Goal: Use online tool/utility: Use online tool/utility

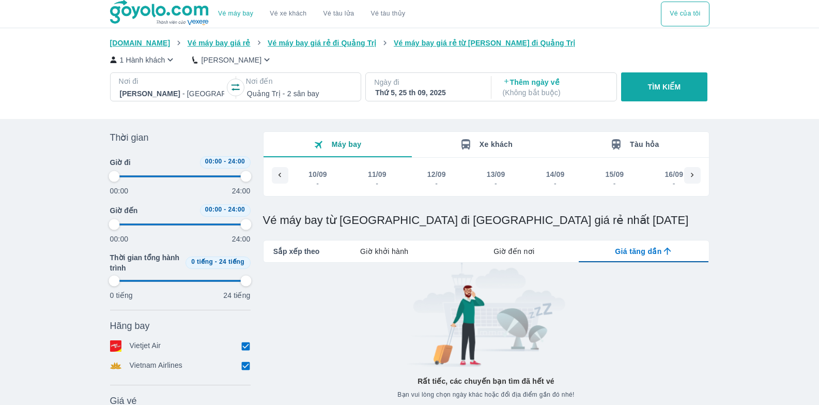
type input "97.9166666666667"
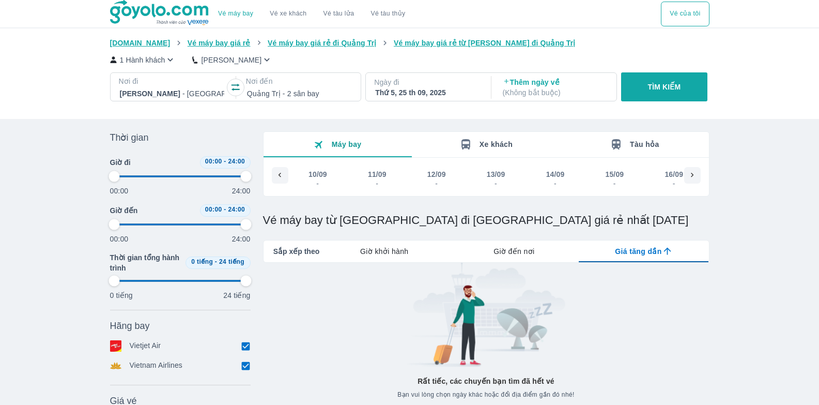
type input "97.9166666666667"
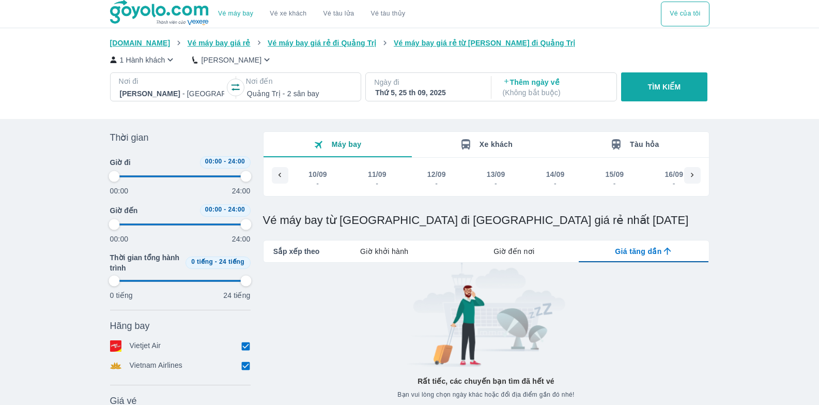
type input "97.9166666666667"
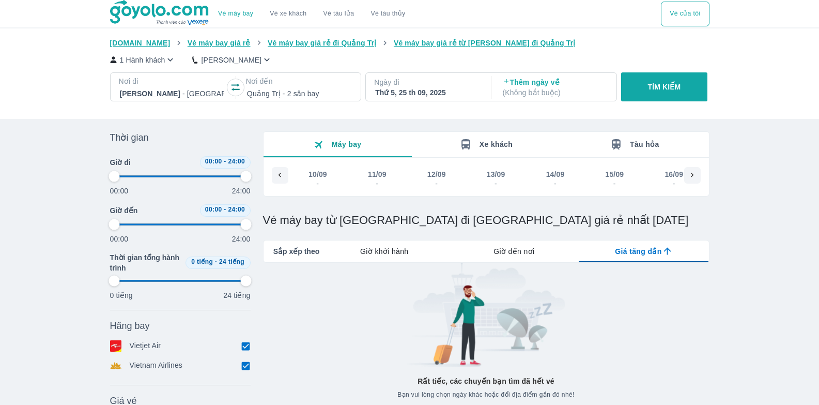
type input "97.9166666666667"
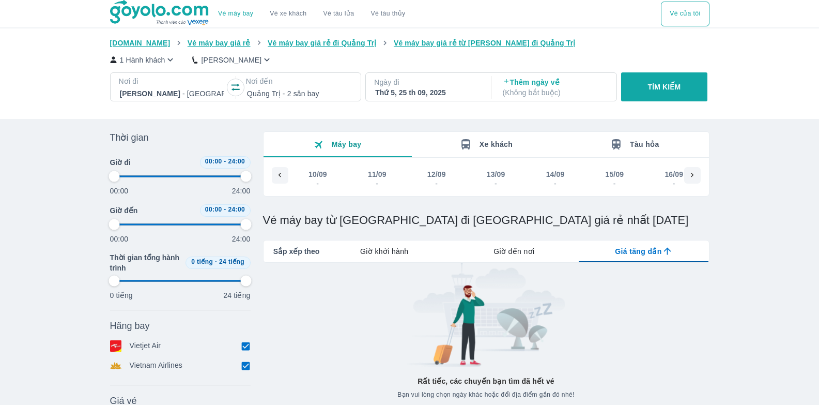
type input "97.9166666666667"
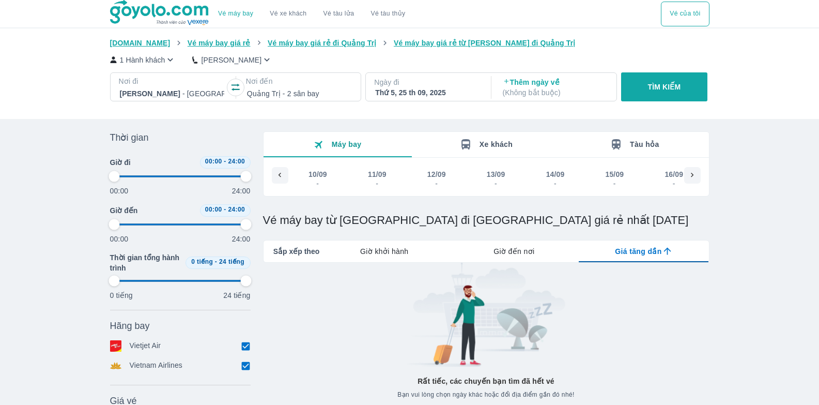
type input "97.9166666666667"
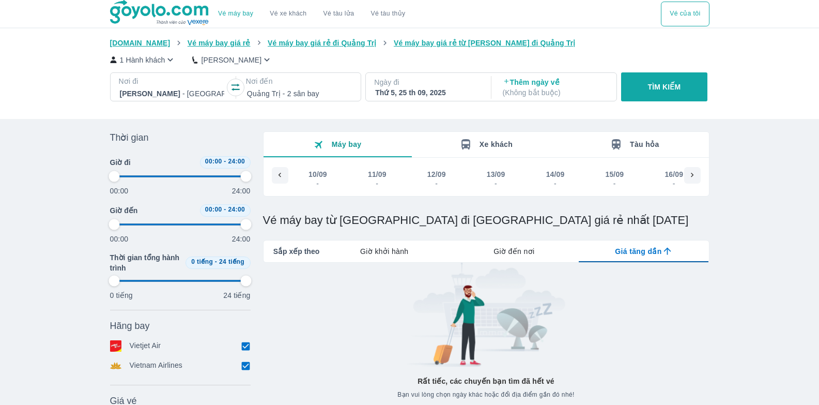
type input "97.9166666666667"
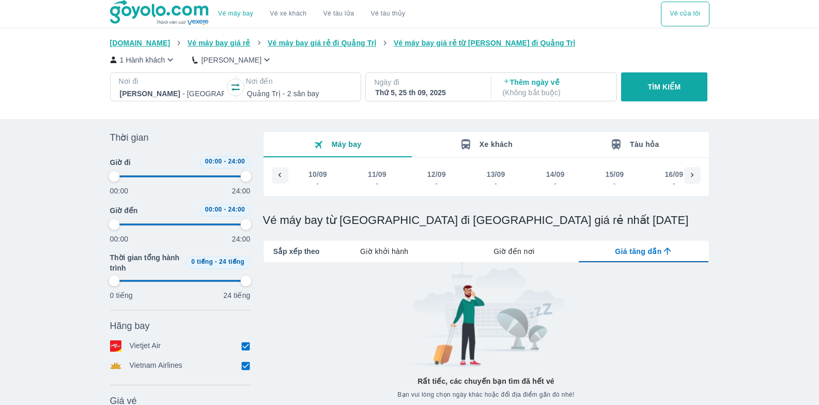
type input "97.9166666666667"
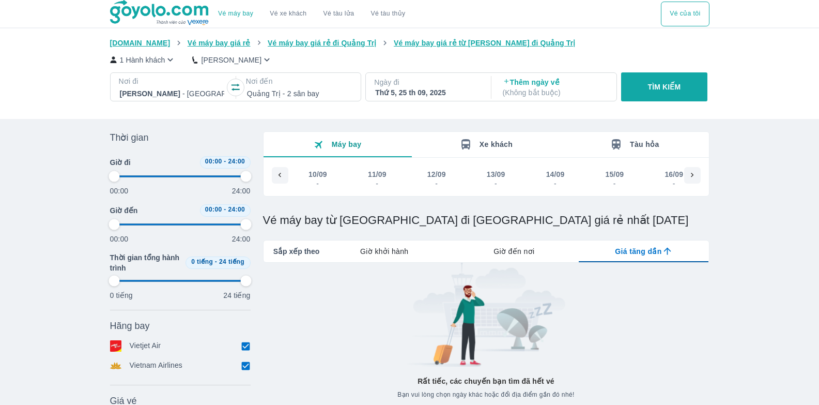
type input "97.9166666666667"
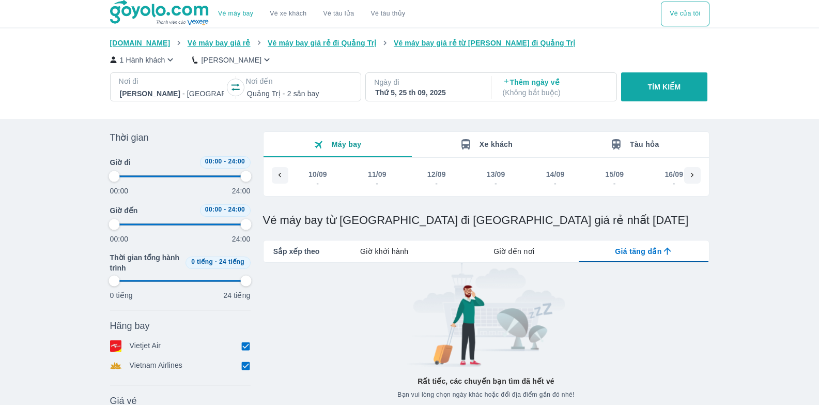
type input "97.9166666666667"
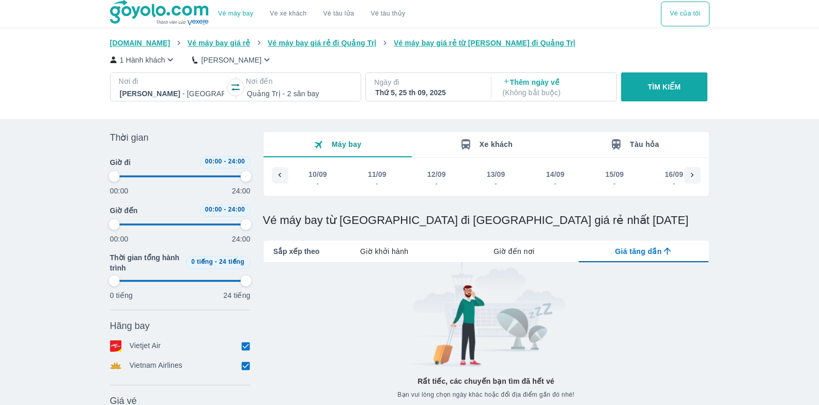
type input "97.9166666666667"
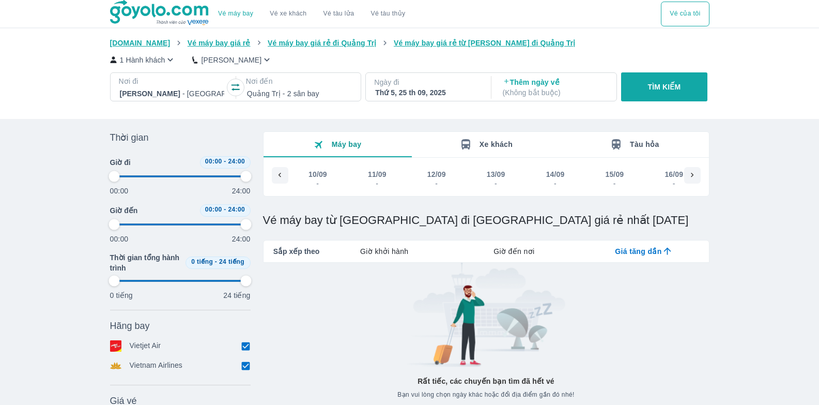
type input "97.9166666666667"
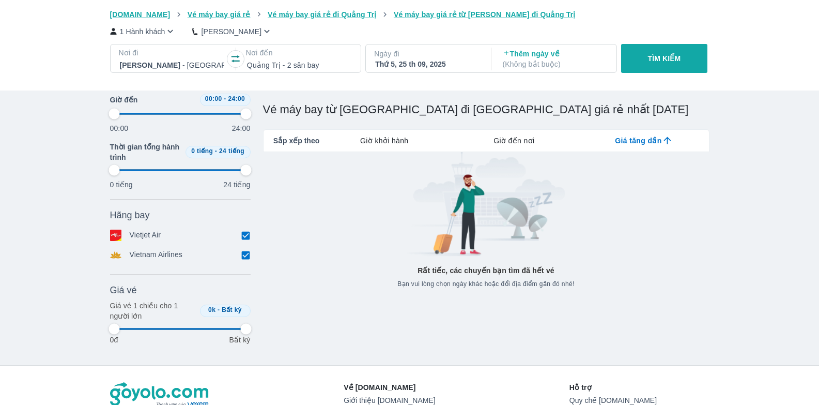
scroll to position [0, 600]
type input "97.9166666666667"
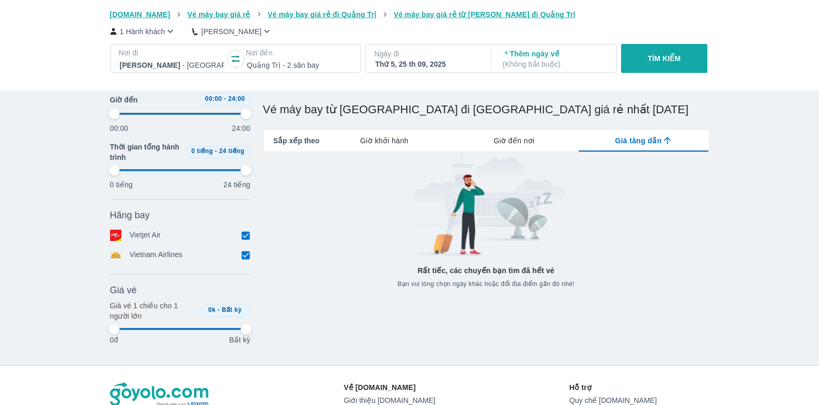
type input "97.9166666666667"
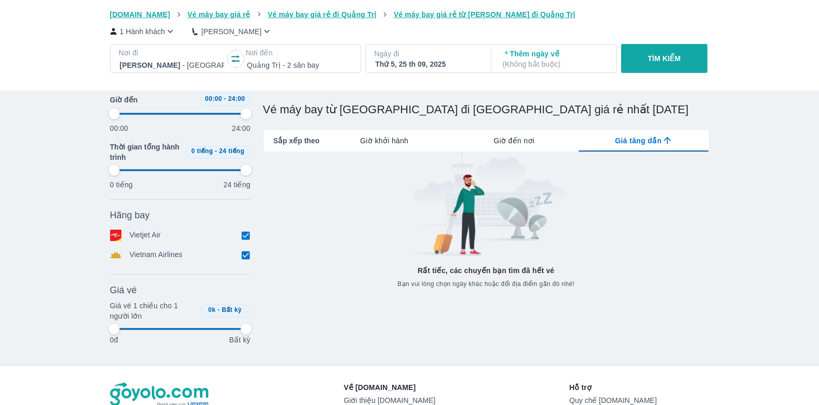
type input "97.9166666666667"
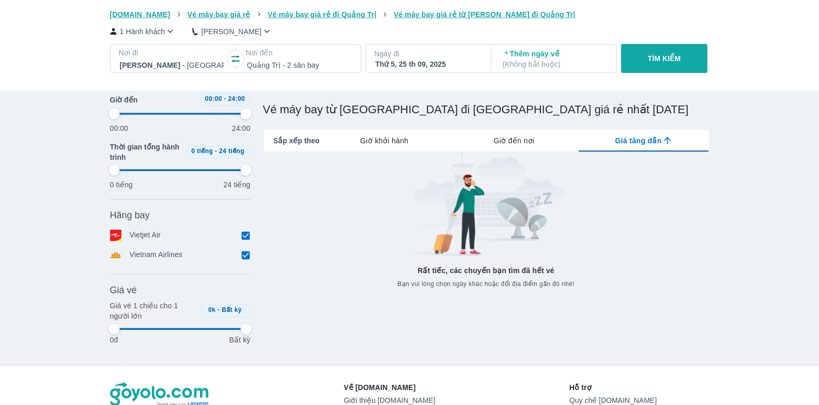
type input "97.9166666666667"
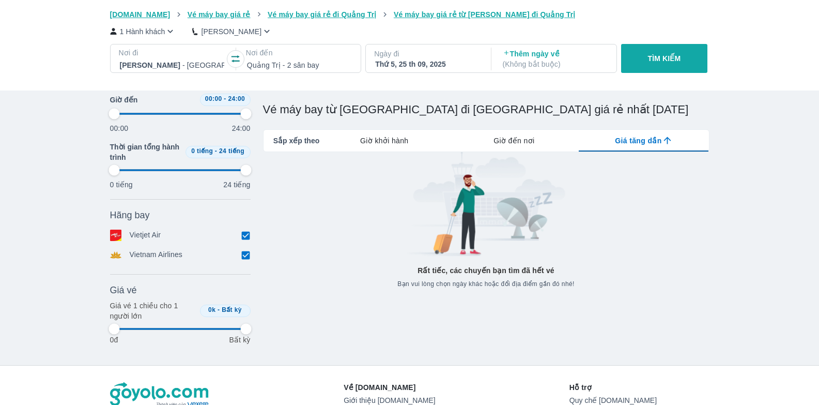
type input "97.9166666666667"
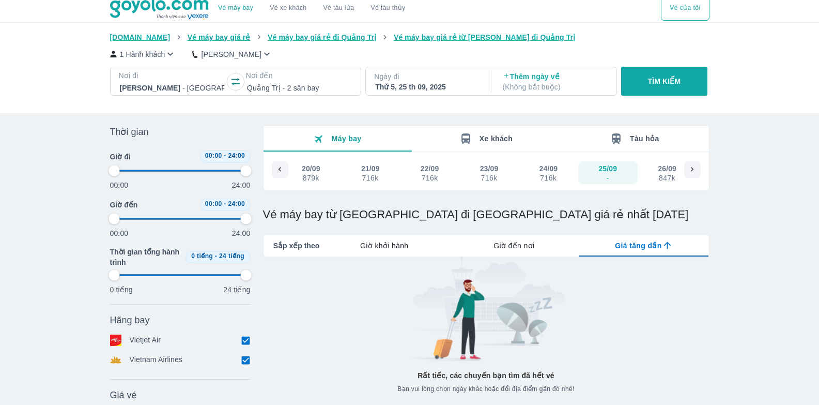
scroll to position [0, 0]
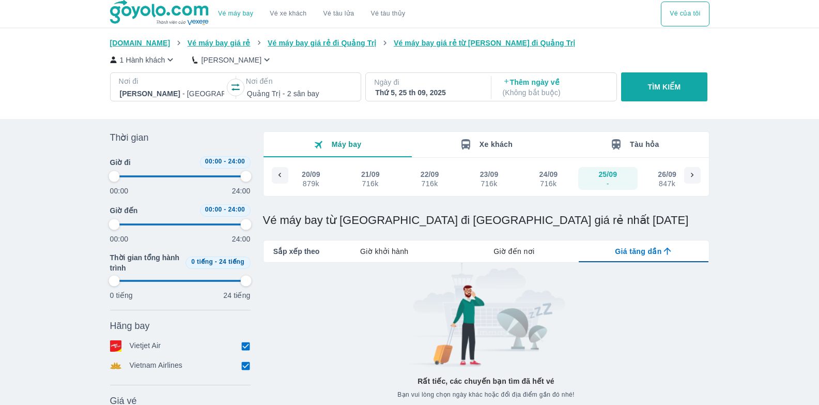
type input "97.9166666666667"
